Goal: Task Accomplishment & Management: Manage account settings

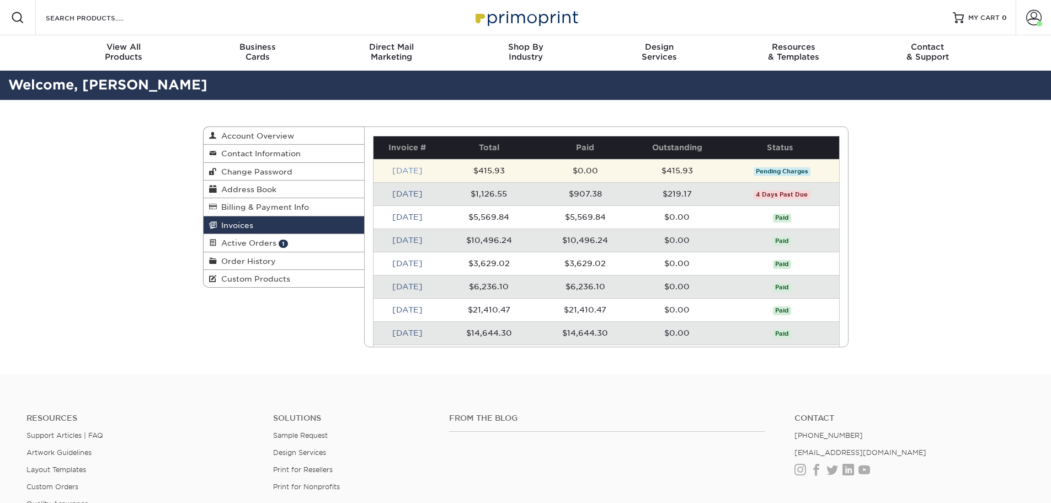
click at [412, 170] on link "[DATE]" at bounding box center [407, 170] width 30 height 9
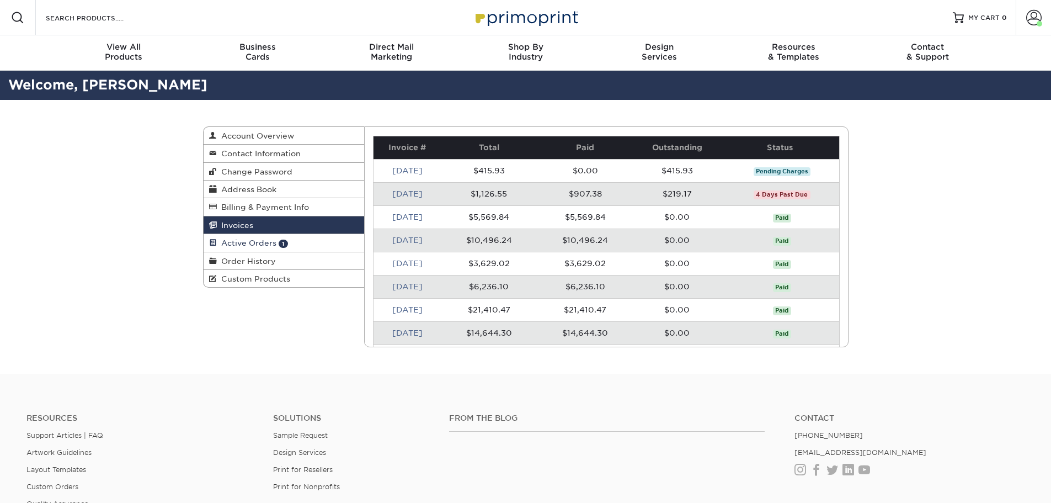
click at [236, 247] on span "Active Orders" at bounding box center [247, 242] width 60 height 9
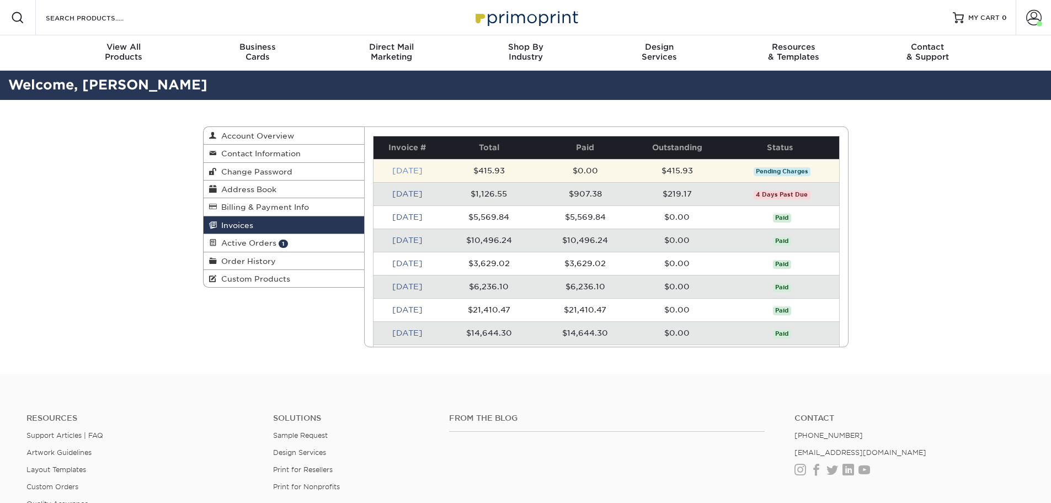
click at [408, 168] on link "[DATE]" at bounding box center [407, 170] width 30 height 9
click at [403, 169] on link "[DATE]" at bounding box center [407, 170] width 30 height 9
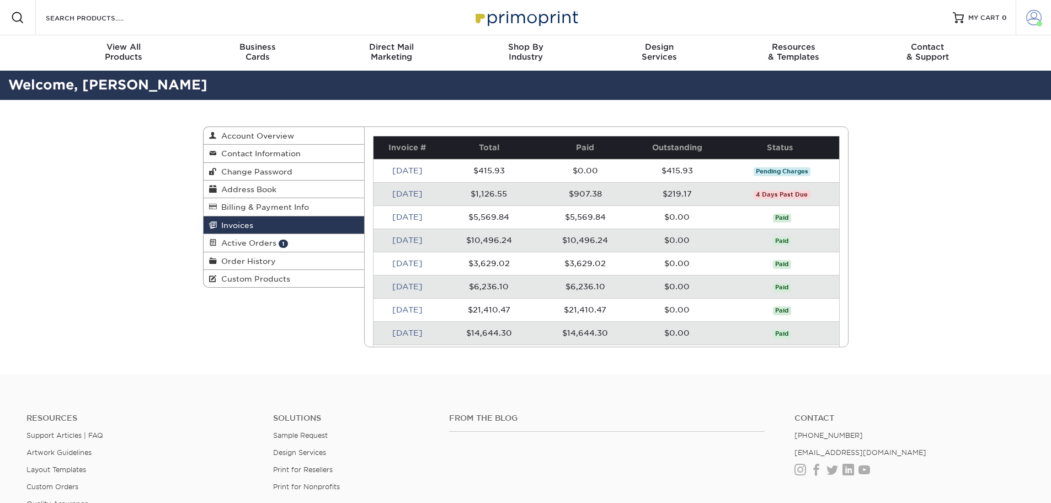
click at [1029, 22] on span at bounding box center [1033, 17] width 15 height 15
click at [1036, 21] on span at bounding box center [1033, 17] width 15 height 15
click at [1033, 22] on span at bounding box center [1033, 17] width 15 height 15
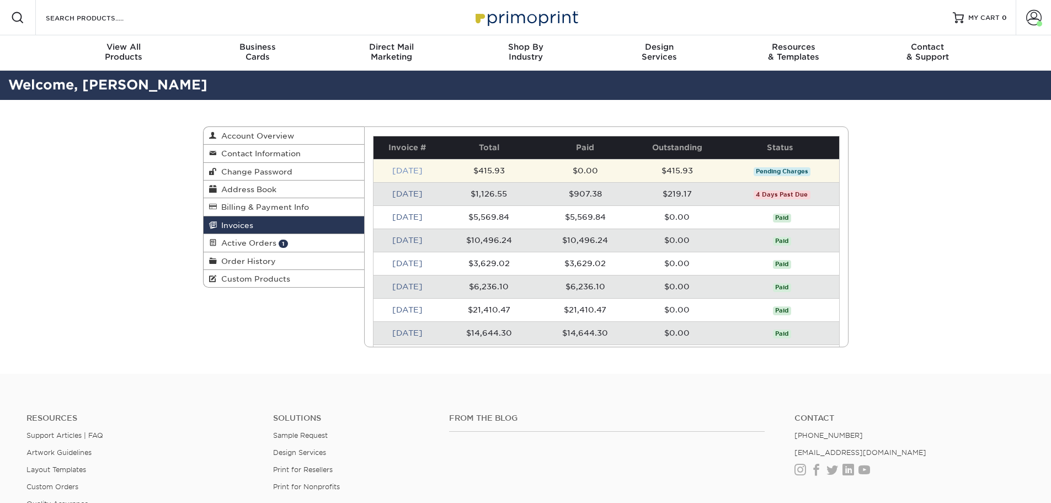
click at [419, 170] on link "[DATE]" at bounding box center [407, 170] width 30 height 9
click at [418, 170] on link "[DATE]" at bounding box center [407, 170] width 30 height 9
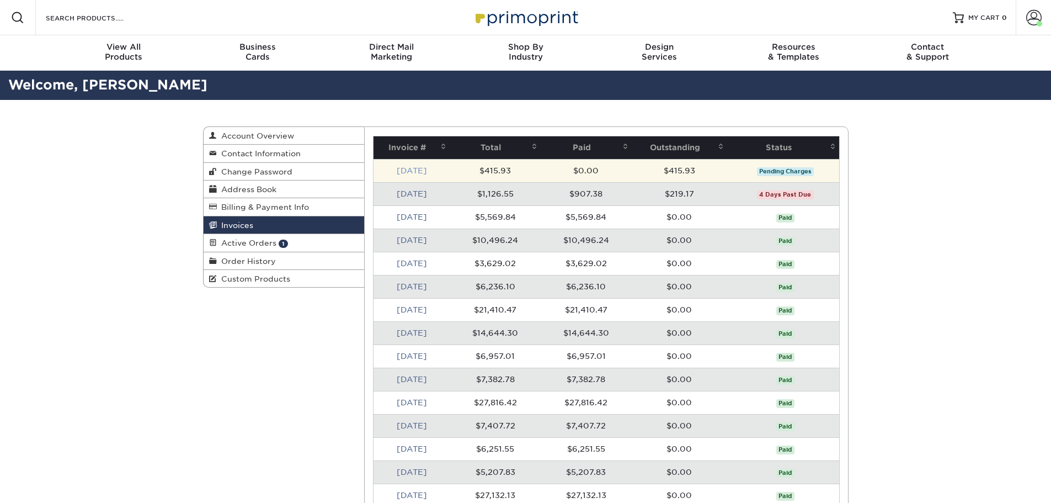
click at [417, 171] on link "[DATE]" at bounding box center [412, 170] width 30 height 9
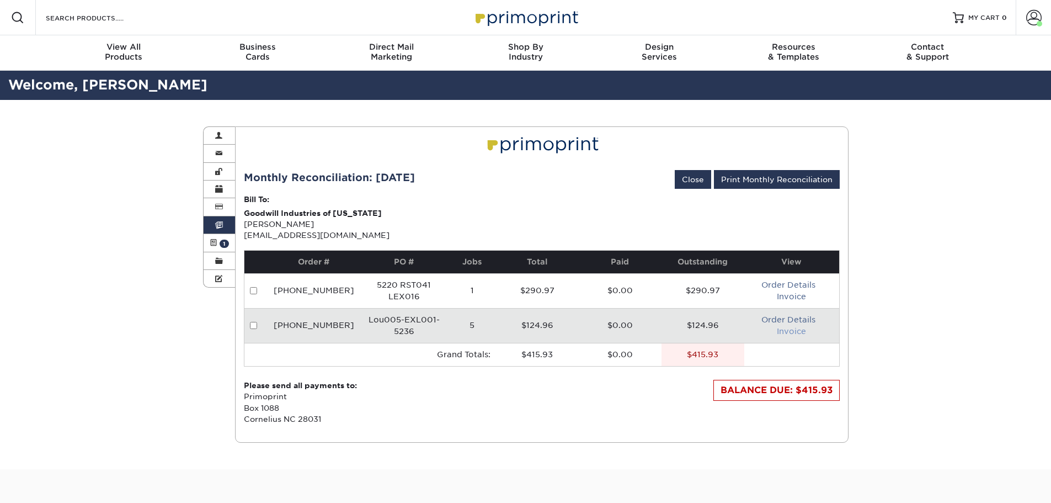
click at [792, 327] on link "Invoice" at bounding box center [791, 331] width 29 height 9
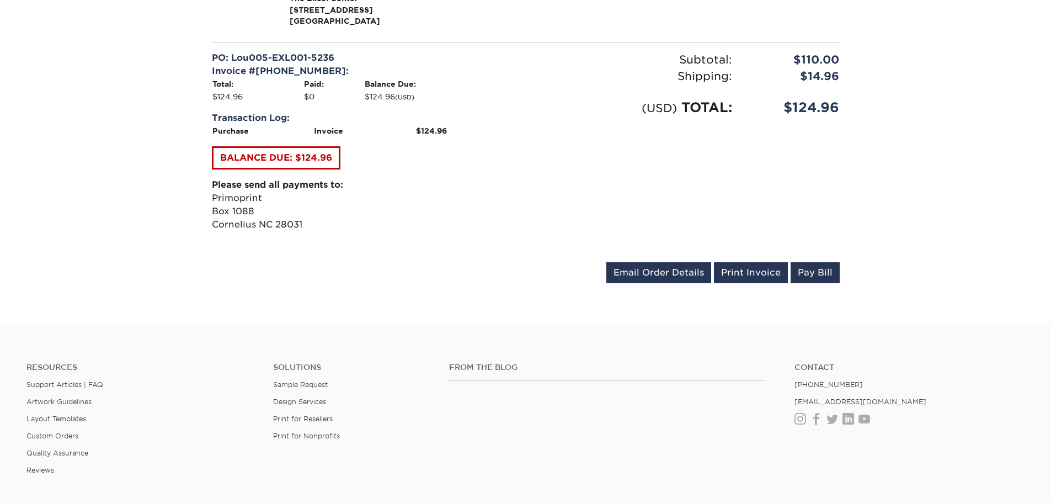
scroll to position [1352, 0]
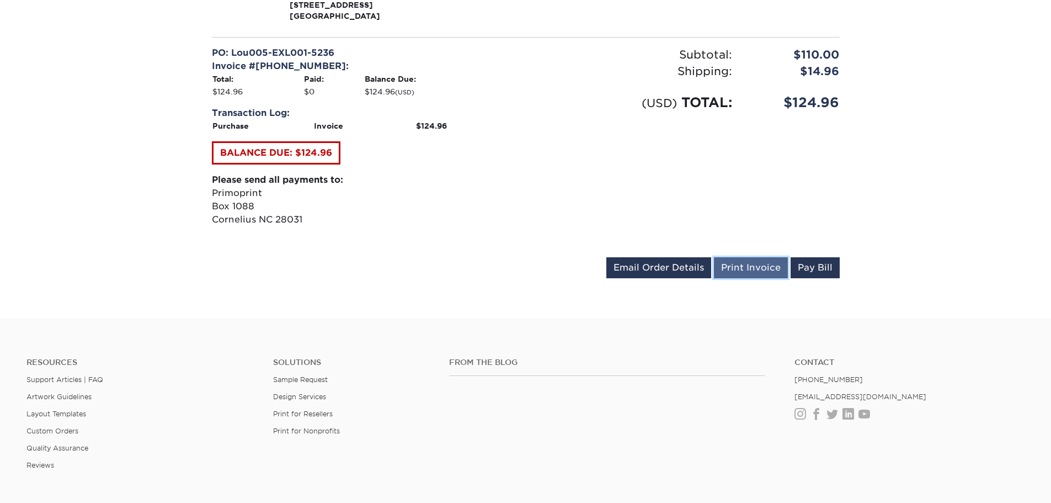
click at [753, 262] on link "Print Invoice" at bounding box center [751, 267] width 74 height 21
